Goal: Check status: Check status

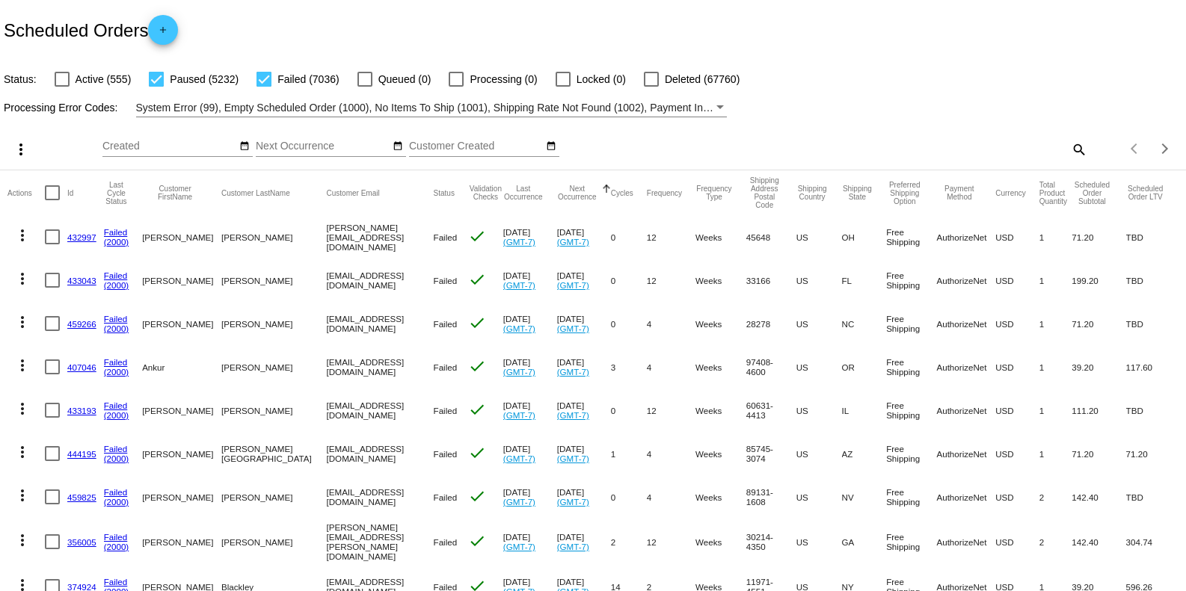
click at [1069, 147] on mat-icon "search" at bounding box center [1078, 149] width 18 height 23
click at [952, 141] on input "Search" at bounding box center [939, 147] width 295 height 12
paste input "[PERSON_NAME][EMAIL_ADDRESS][DOMAIN_NAME]"
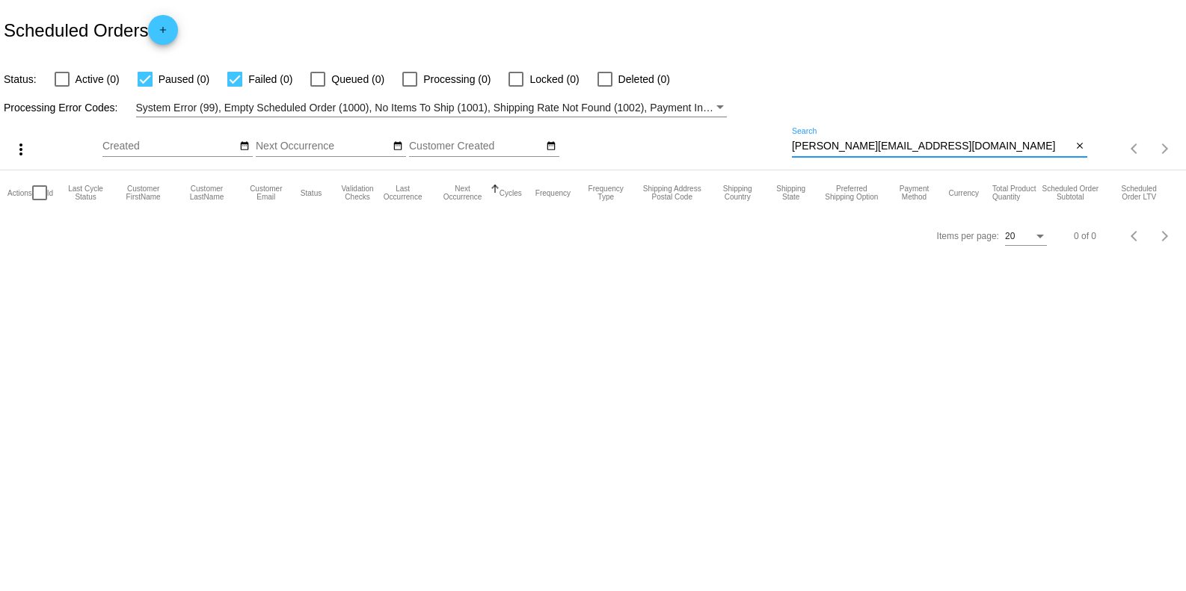
type input "[PERSON_NAME][EMAIL_ADDRESS][DOMAIN_NAME]"
click at [933, 131] on div "[PERSON_NAME][EMAIL_ADDRESS][DOMAIN_NAME] Search" at bounding box center [932, 142] width 280 height 29
click at [930, 132] on div "[PERSON_NAME][EMAIL_ADDRESS][DOMAIN_NAME] Search" at bounding box center [932, 142] width 280 height 29
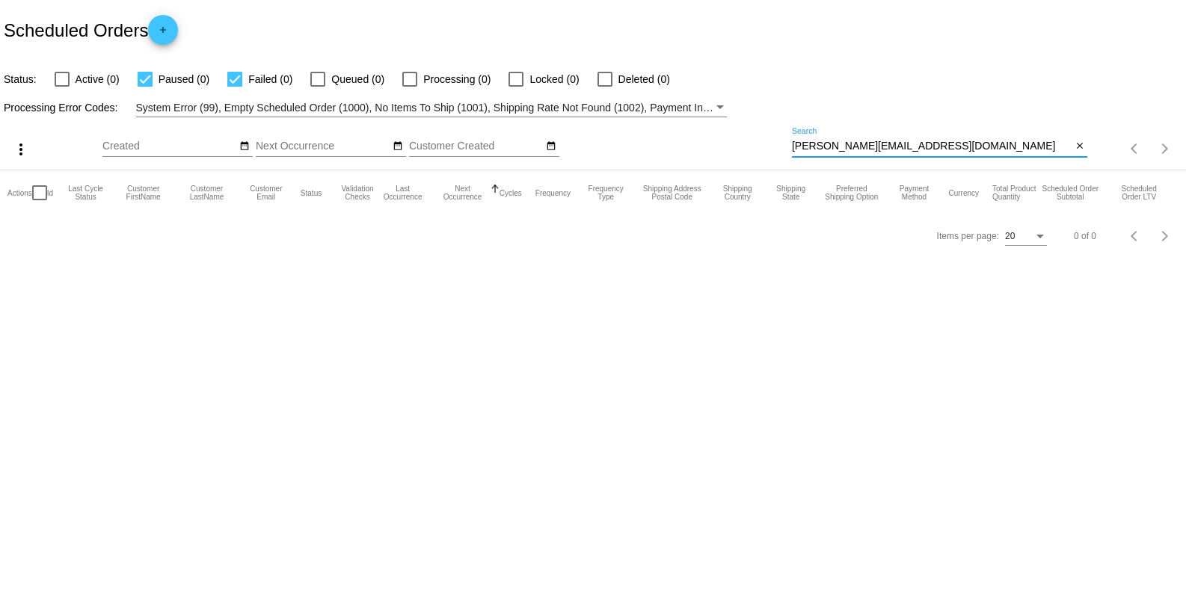
click at [929, 132] on div "[PERSON_NAME][EMAIL_ADDRESS][DOMAIN_NAME] Search" at bounding box center [932, 142] width 280 height 29
click at [928, 132] on div "[PERSON_NAME][EMAIL_ADDRESS][DOMAIN_NAME] Search" at bounding box center [932, 142] width 280 height 29
click at [927, 132] on div "[PERSON_NAME][EMAIL_ADDRESS][DOMAIN_NAME] Search" at bounding box center [932, 142] width 280 height 29
click at [925, 135] on div "[PERSON_NAME][EMAIL_ADDRESS][DOMAIN_NAME] Search" at bounding box center [932, 142] width 280 height 29
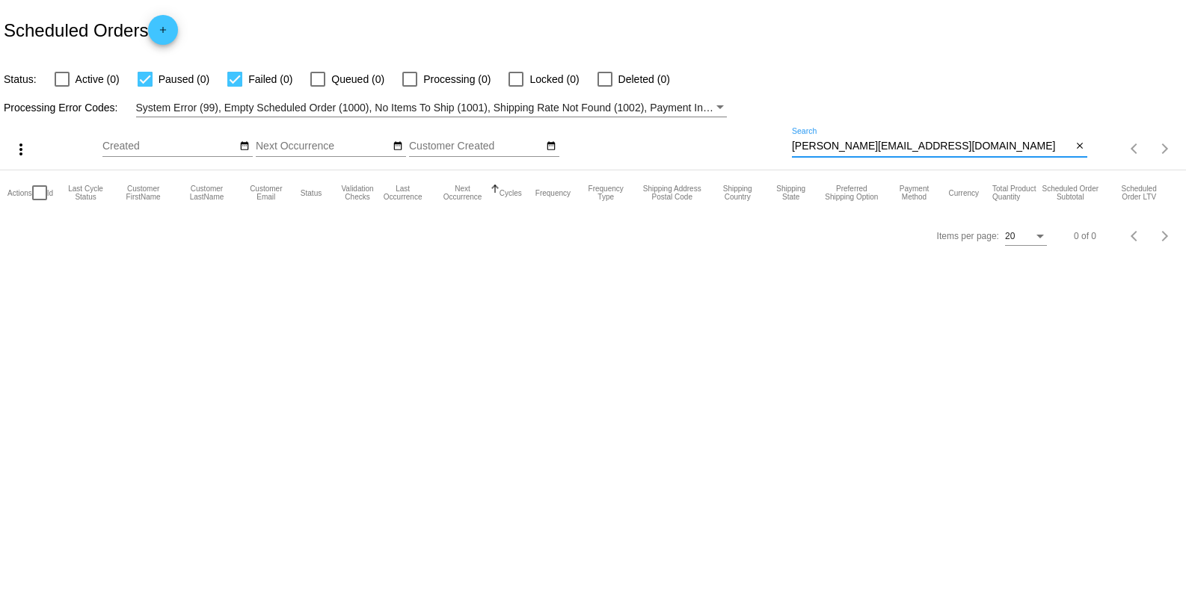
drag, startPoint x: 940, startPoint y: 141, endPoint x: 771, endPoint y: 159, distance: 170.0
click at [770, 159] on div "more_vert Sep Jan Feb Mar [DATE]" at bounding box center [593, 143] width 1186 height 53
